Goal: Find specific page/section: Find specific page/section

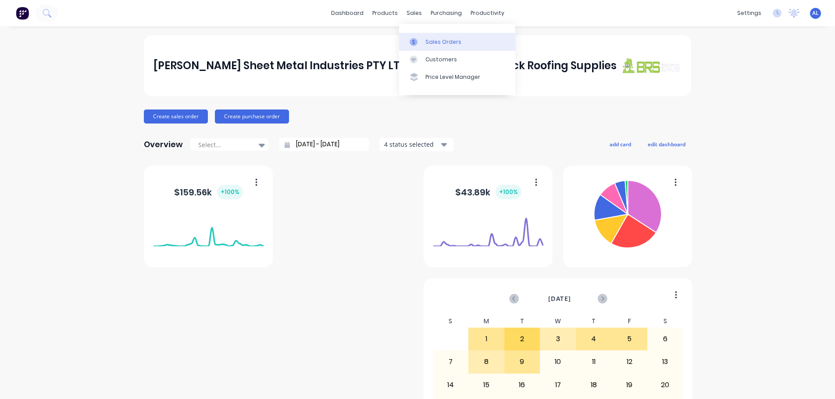
click at [431, 38] on div "Sales Orders" at bounding box center [443, 42] width 36 height 8
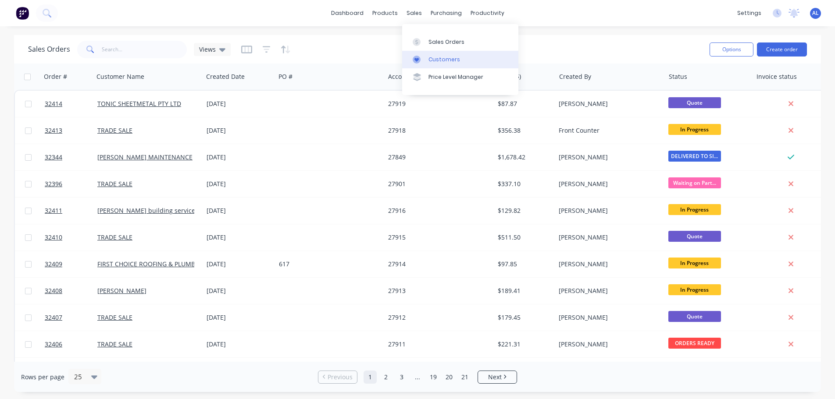
click at [452, 59] on div "Customers" at bounding box center [444, 60] width 32 height 8
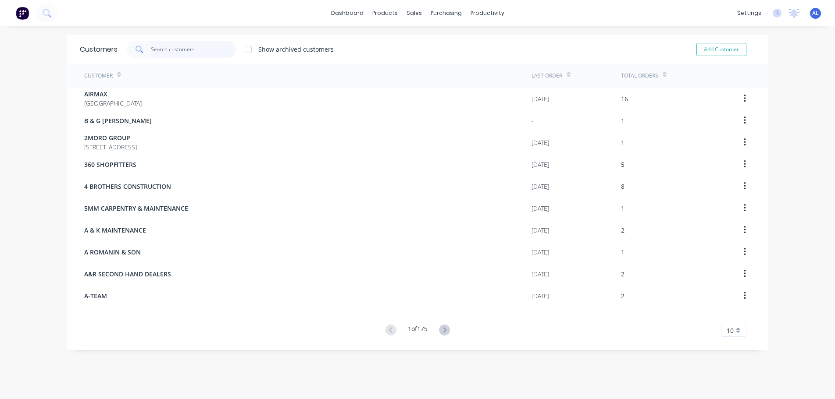
click at [153, 51] on input "text" at bounding box center [193, 50] width 85 height 18
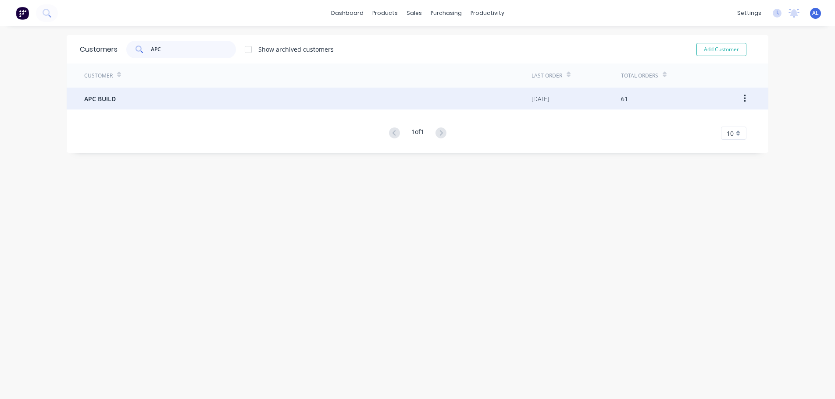
type input "APC"
click at [229, 103] on div "APC BUILD" at bounding box center [307, 99] width 447 height 22
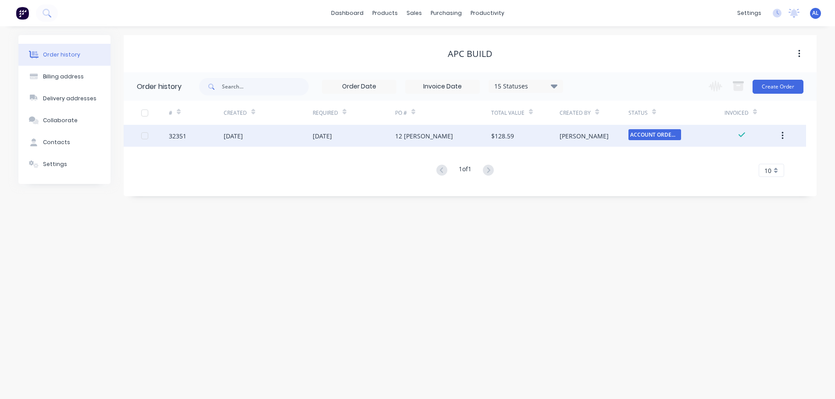
click at [505, 137] on div "$128.59" at bounding box center [502, 136] width 23 height 9
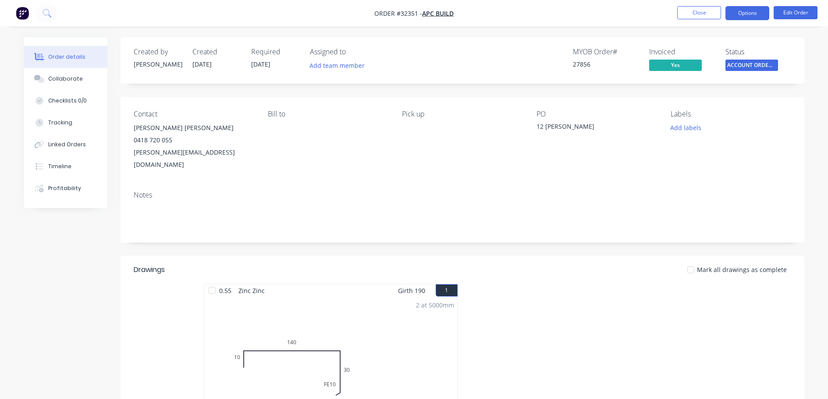
click at [754, 15] on button "Options" at bounding box center [748, 13] width 44 height 14
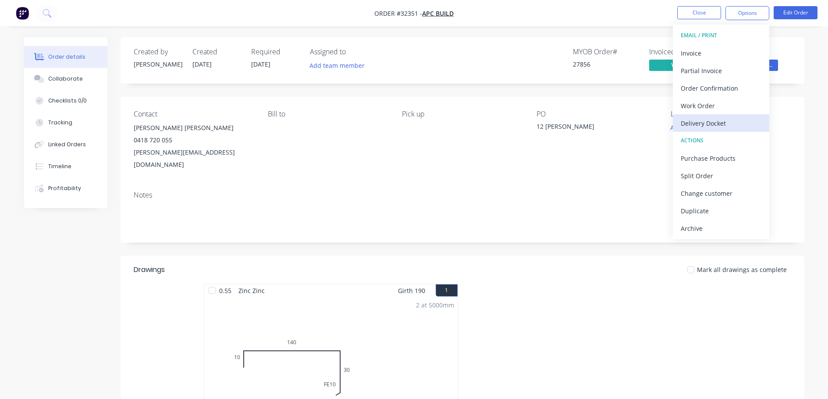
click at [712, 120] on div "Delivery Docket" at bounding box center [721, 123] width 81 height 13
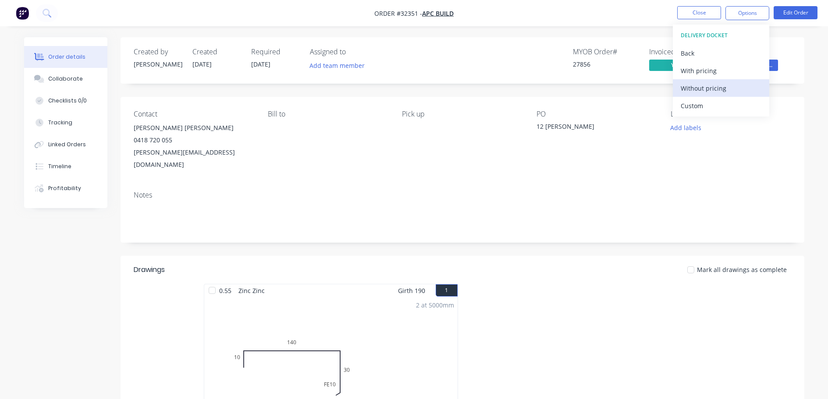
click at [719, 88] on div "Without pricing" at bounding box center [721, 88] width 81 height 13
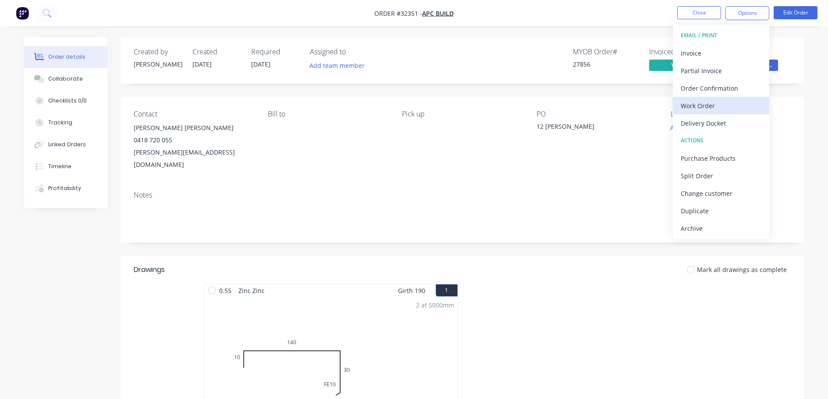
click at [720, 103] on div "Work Order" at bounding box center [721, 106] width 81 height 13
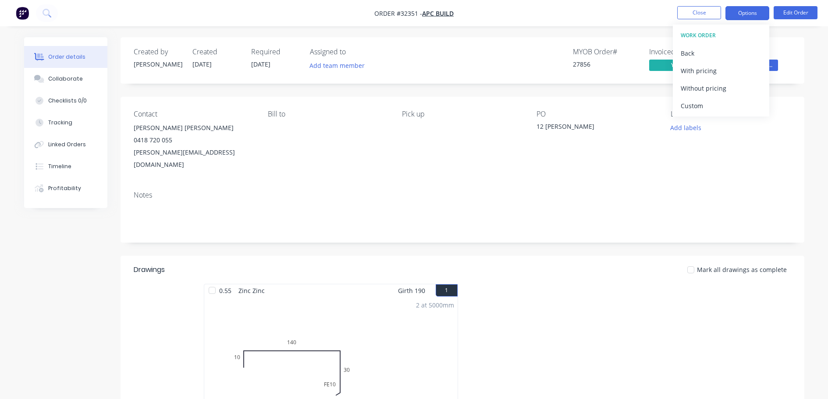
click at [744, 15] on button "Options" at bounding box center [748, 13] width 44 height 14
click at [752, 15] on button "Options" at bounding box center [748, 13] width 44 height 14
click at [720, 88] on div "Without pricing" at bounding box center [721, 88] width 81 height 13
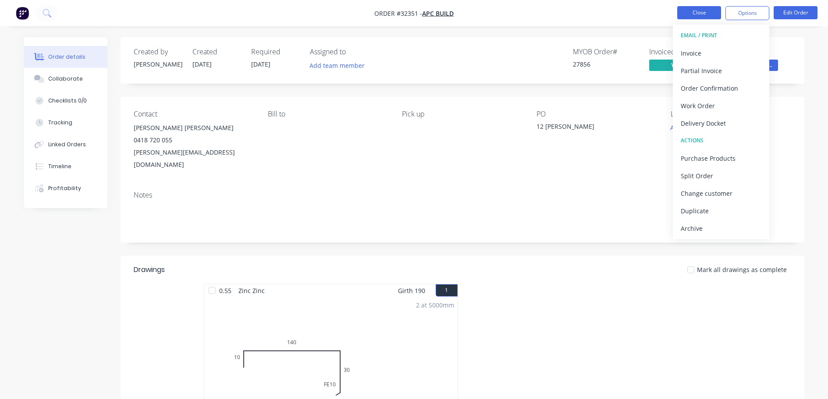
click at [701, 13] on button "Close" at bounding box center [699, 12] width 44 height 13
